Goal: Task Accomplishment & Management: Manage account settings

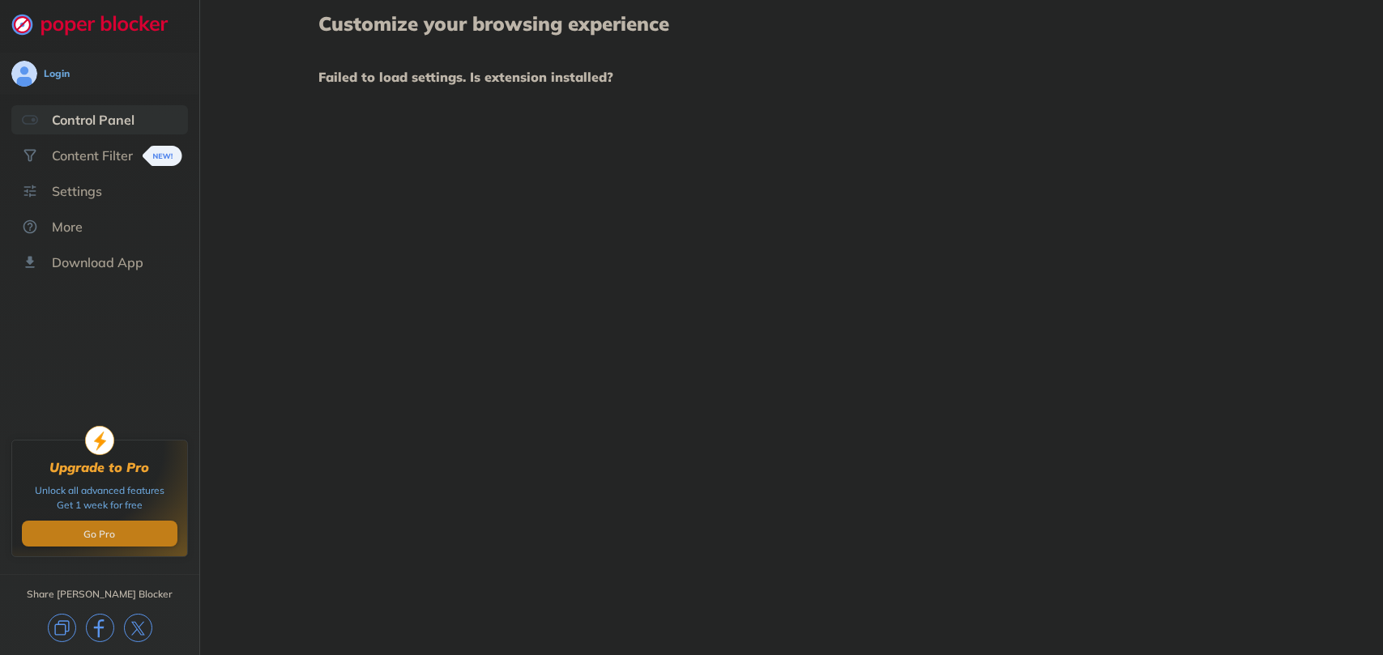
click at [863, 294] on div "Customize your browsing experience Failed to load settings. Is extension instal…" at bounding box center [791, 327] width 1183 height 655
click at [113, 158] on div "Content Filter" at bounding box center [92, 155] width 81 height 16
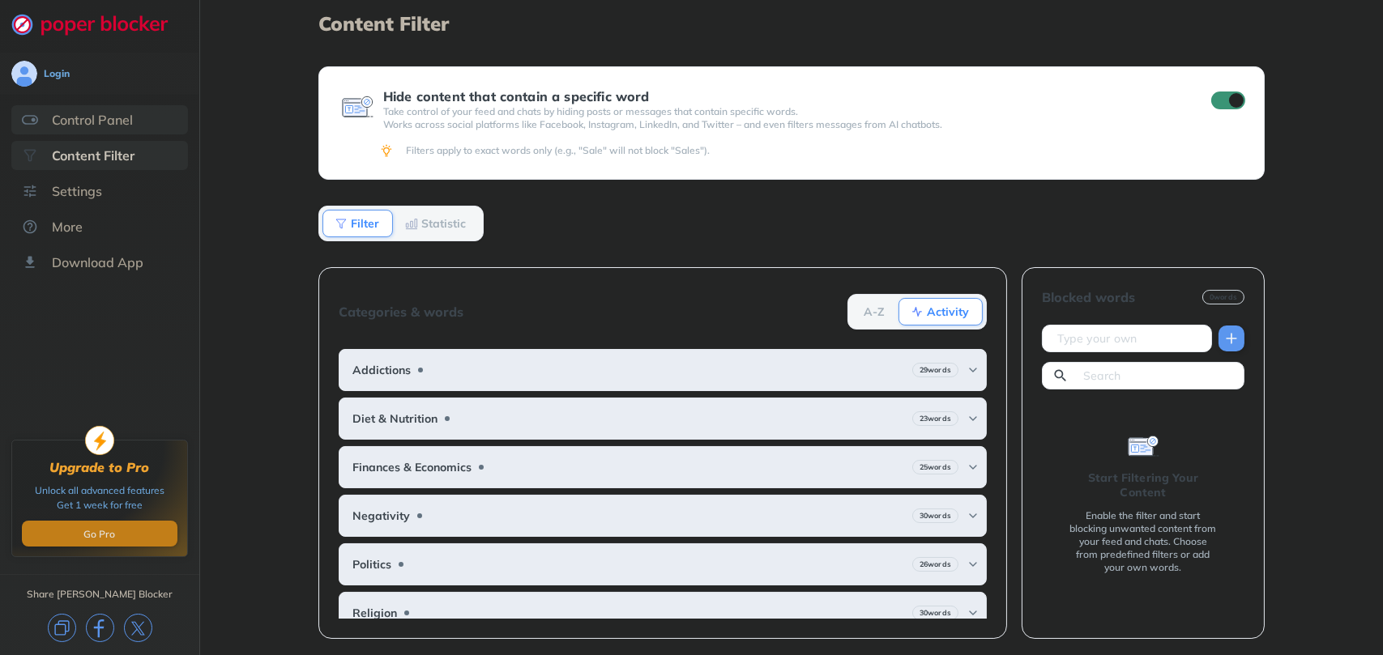
click at [109, 121] on div "Control Panel" at bounding box center [92, 120] width 81 height 16
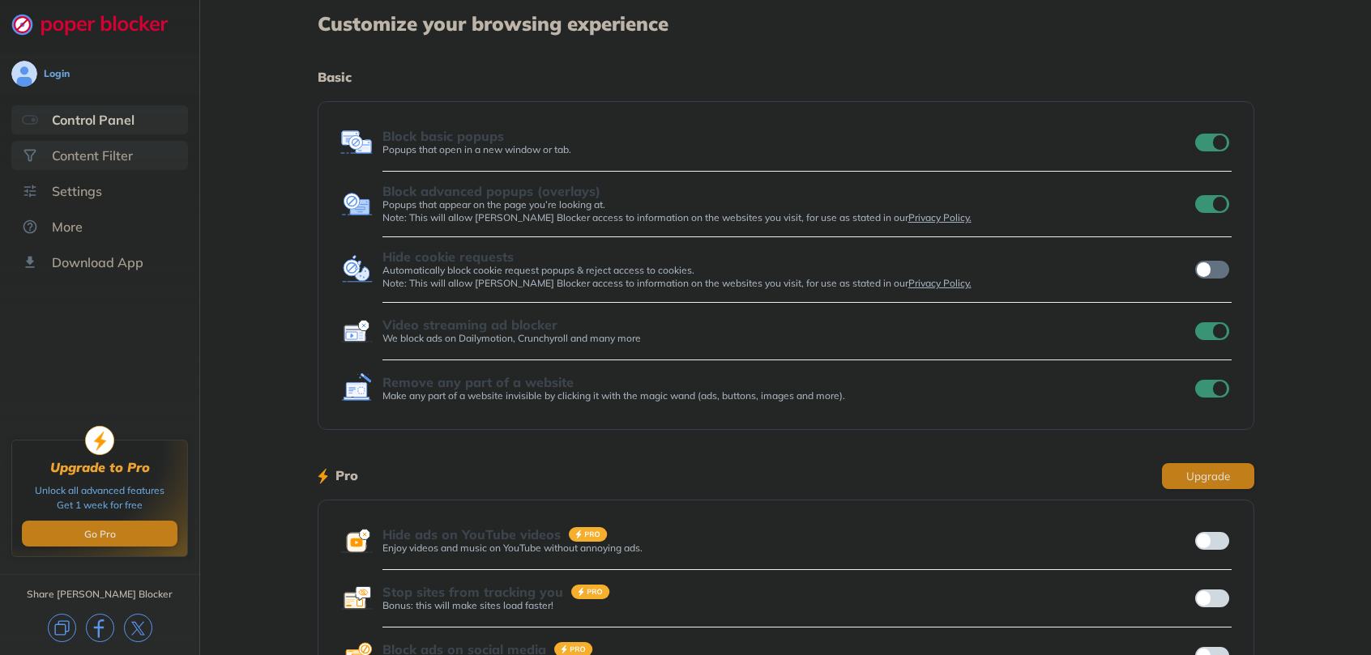
click at [49, 160] on div "Content Filter" at bounding box center [99, 155] width 177 height 29
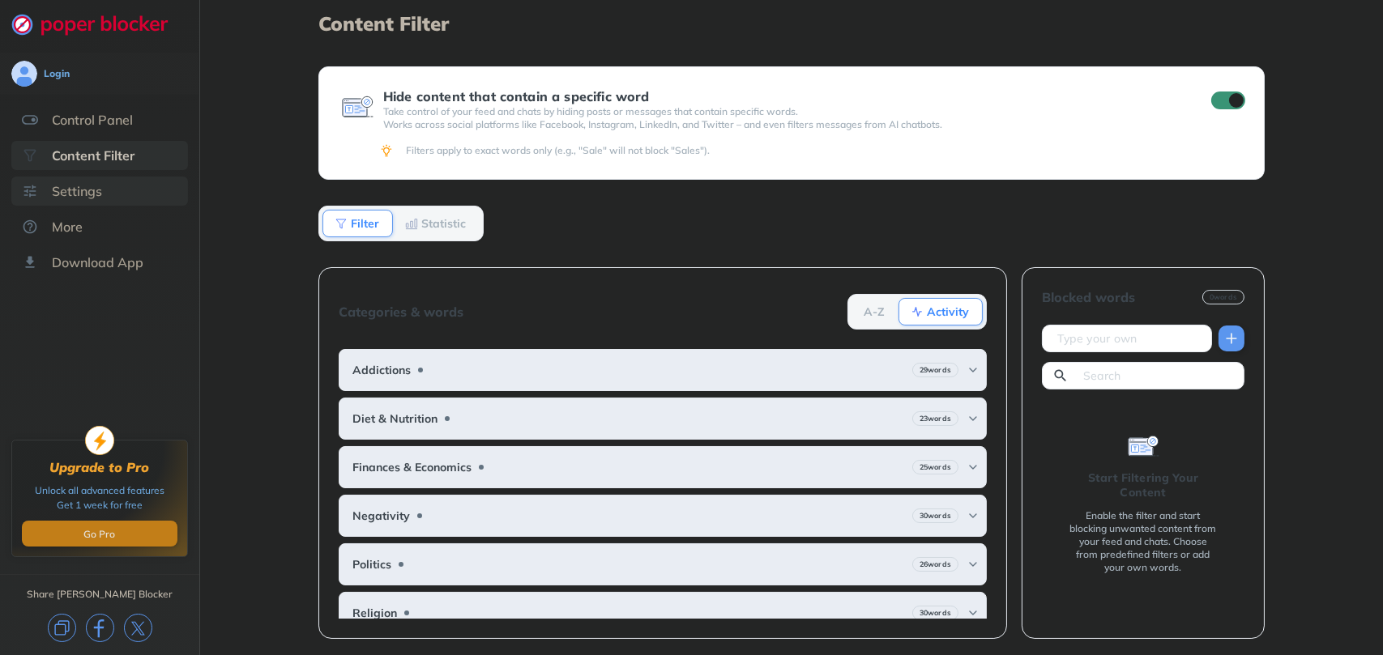
click at [121, 181] on div "Settings" at bounding box center [99, 191] width 177 height 29
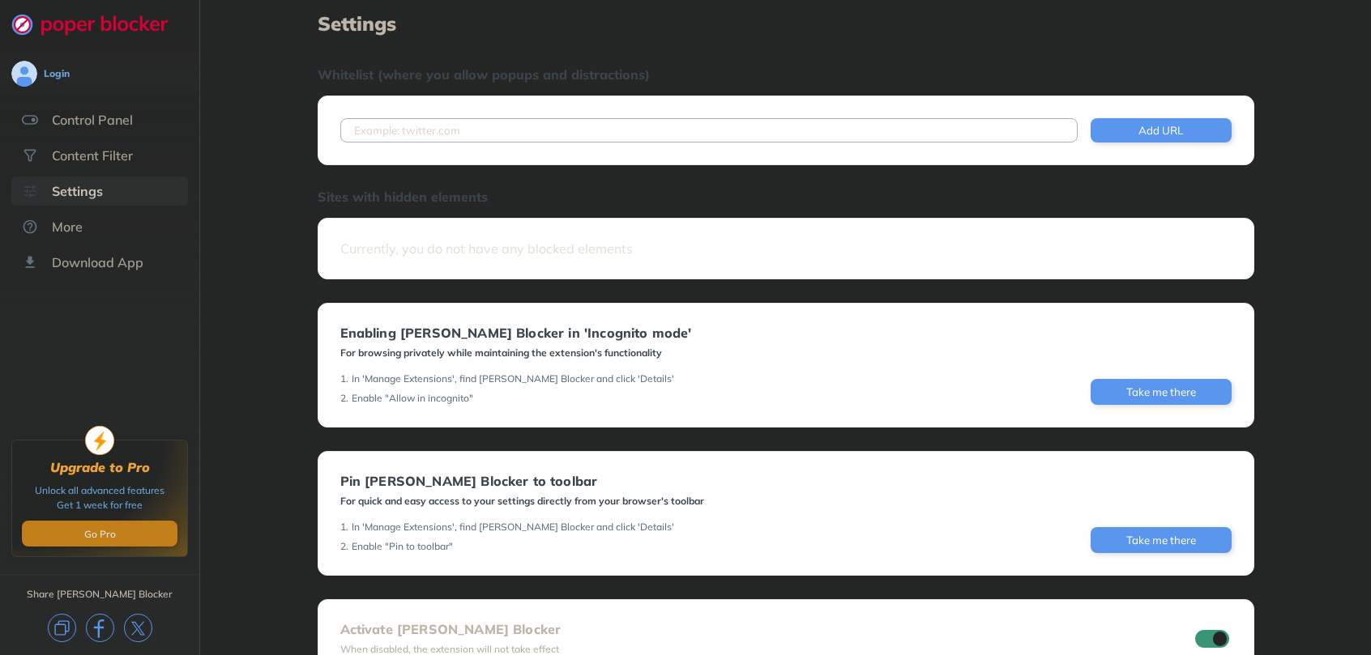
click at [548, 126] on input at bounding box center [708, 130] width 737 height 24
paste input "[URL][TECHNICAL_ID]"
type input "[URL][TECHNICAL_ID]"
click at [1148, 133] on button "Add URL" at bounding box center [1161, 130] width 141 height 24
